Goal: Task Accomplishment & Management: Use online tool/utility

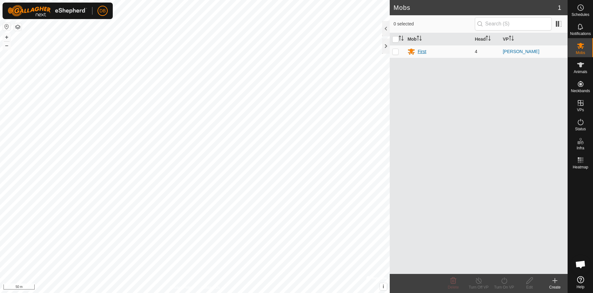
click at [424, 48] on div "First" at bounding box center [421, 51] width 9 height 7
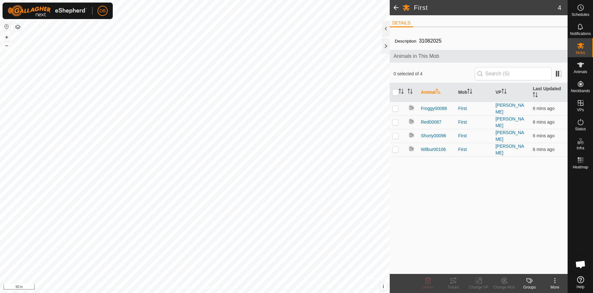
drag, startPoint x: 395, startPoint y: 93, endPoint x: 395, endPoint y: 101, distance: 8.6
click at [395, 93] on input "checkbox" at bounding box center [395, 92] width 6 height 6
checkbox input "true"
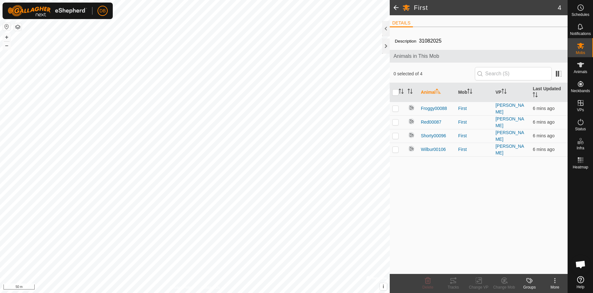
checkbox input "true"
click at [456, 281] on icon at bounding box center [453, 280] width 8 height 8
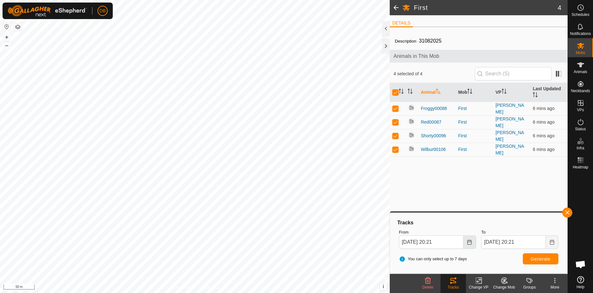
click at [473, 239] on button "Choose Date" at bounding box center [469, 241] width 13 height 13
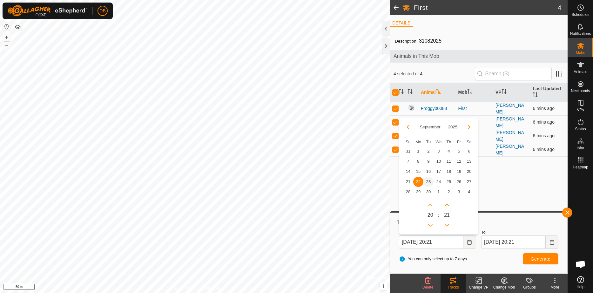
click at [428, 186] on span "23" at bounding box center [428, 181] width 10 height 10
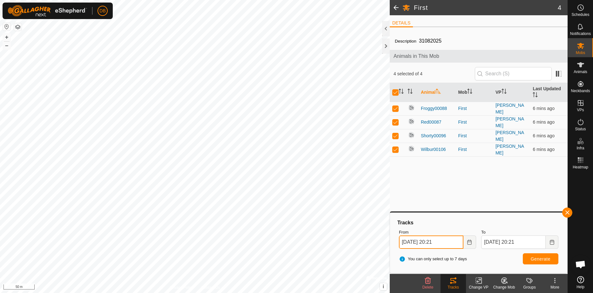
drag, startPoint x: 435, startPoint y: 242, endPoint x: 438, endPoint y: 242, distance: 3.5
click at [438, 242] on input "[DATE] 20:21" at bounding box center [431, 241] width 64 height 13
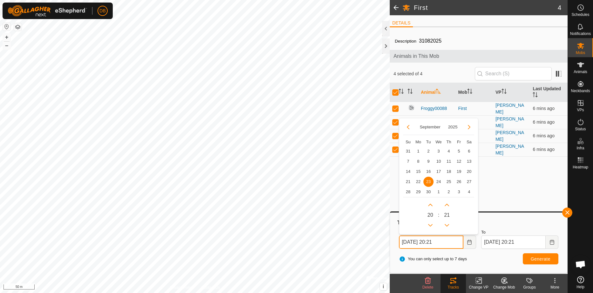
drag, startPoint x: 440, startPoint y: 242, endPoint x: 433, endPoint y: 240, distance: 6.9
click at [433, 240] on input "[DATE] 20:21" at bounding box center [431, 241] width 64 height 13
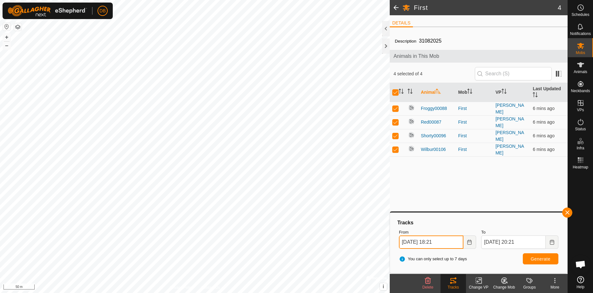
type input "[DATE] 18:21"
click at [537, 257] on span "Generate" at bounding box center [540, 258] width 20 height 5
click at [17, 25] on button "button" at bounding box center [18, 27] width 8 height 8
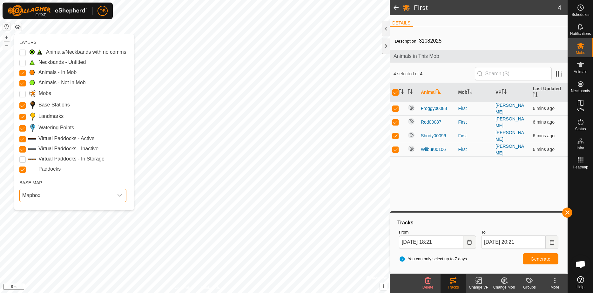
click at [34, 202] on span "Mapbox" at bounding box center [67, 195] width 94 height 13
click at [32, 216] on li "Azure" at bounding box center [75, 209] width 111 height 13
click at [395, 106] on p-checkbox at bounding box center [395, 108] width 6 height 5
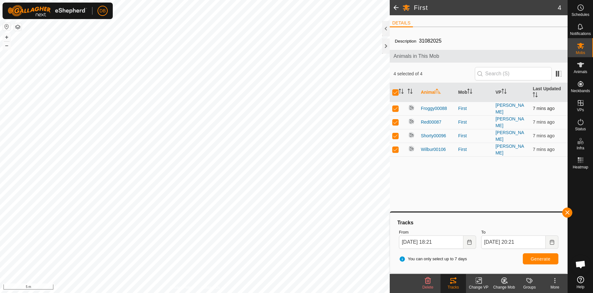
checkbox input "false"
click at [395, 120] on p-checkbox at bounding box center [395, 121] width 6 height 5
checkbox input "false"
